Goal: Find specific page/section: Find specific page/section

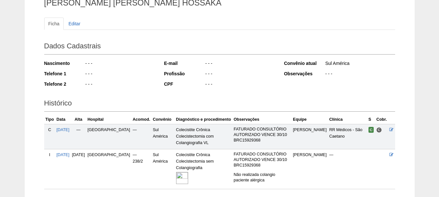
scroll to position [105, 0]
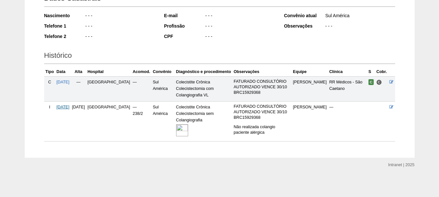
click at [70, 106] on span "26/09/2025" at bounding box center [63, 107] width 13 height 5
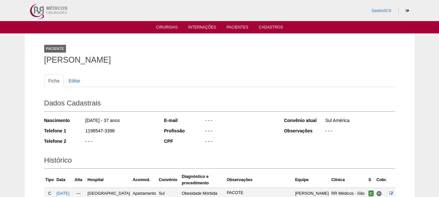
scroll to position [173, 0]
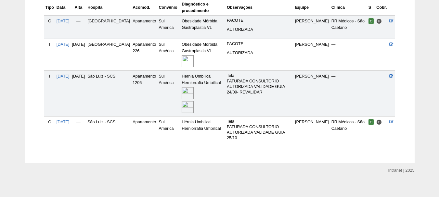
click at [186, 94] on img at bounding box center [188, 93] width 12 height 12
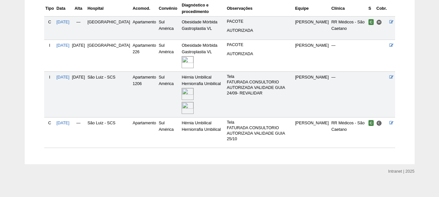
scroll to position [173, 0]
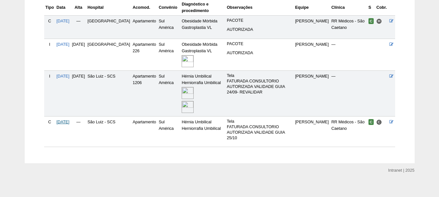
click at [70, 123] on span "[DATE]" at bounding box center [63, 122] width 13 height 5
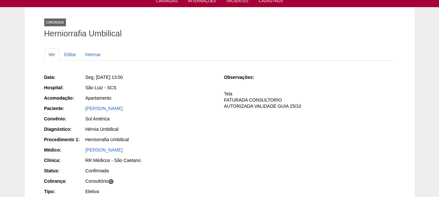
scroll to position [65, 0]
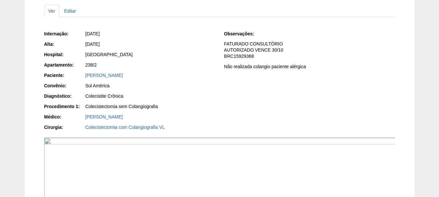
scroll to position [24, 0]
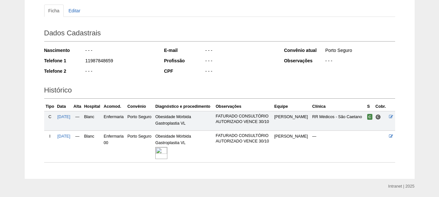
scroll to position [59, 0]
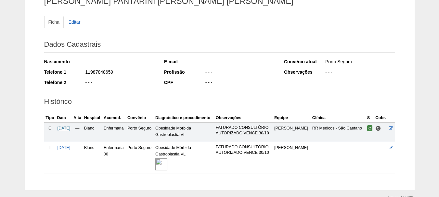
click at [64, 129] on span "[DATE]" at bounding box center [64, 128] width 13 height 5
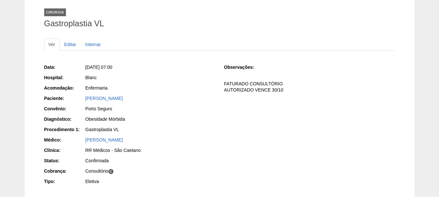
scroll to position [65, 0]
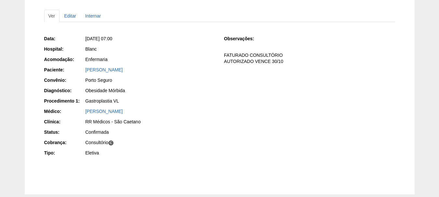
drag, startPoint x: 0, startPoint y: 66, endPoint x: 3, endPoint y: 34, distance: 32.6
click at [0, 66] on div "Cirurgia Gastroplastia VL Ver Editar Internar Data: Ter, 30/09/2025 - 07:00 Hos…" at bounding box center [219, 81] width 439 height 226
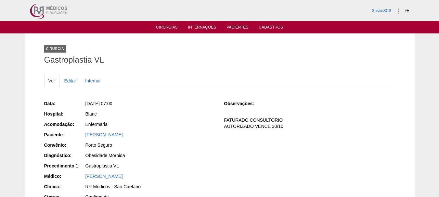
scroll to position [102, 0]
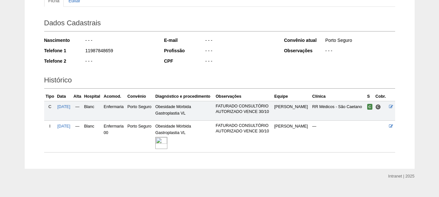
scroll to position [91, 0]
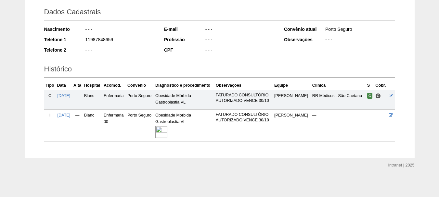
click at [168, 131] on img at bounding box center [161, 132] width 12 height 12
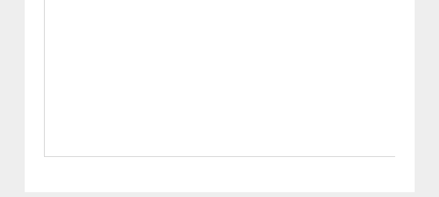
scroll to position [163, 0]
